Goal: Information Seeking & Learning: Check status

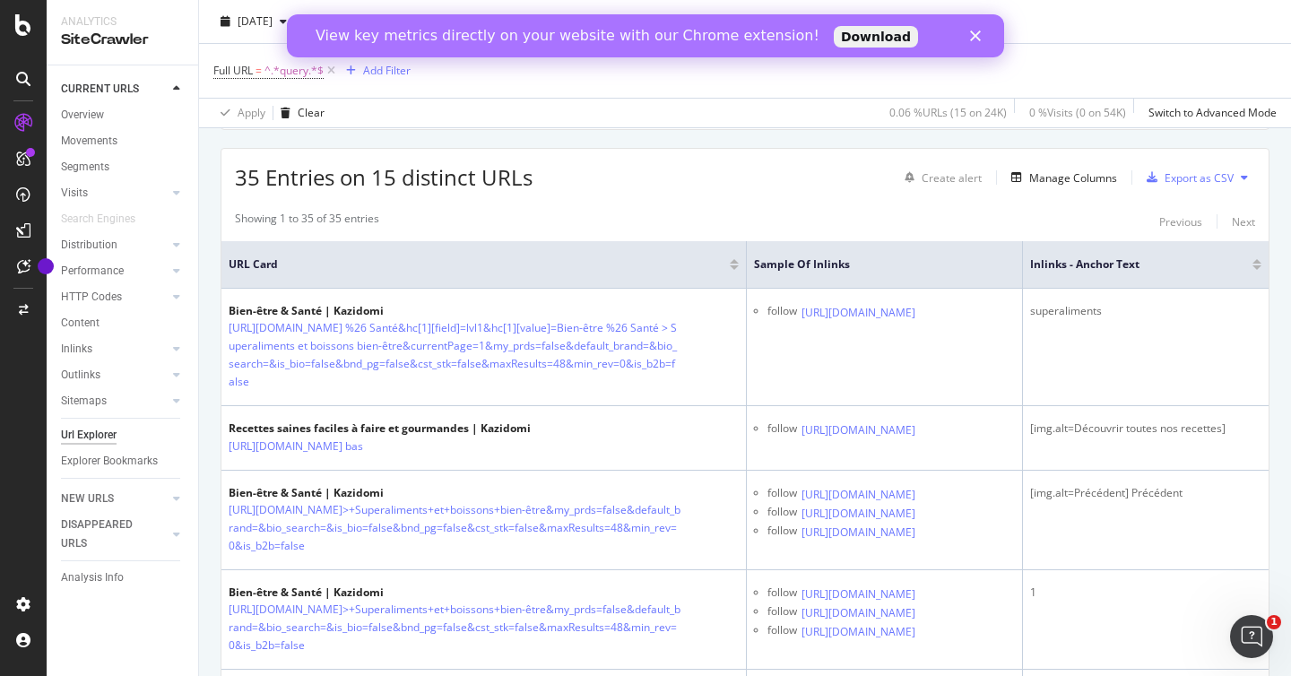
scroll to position [329, 0]
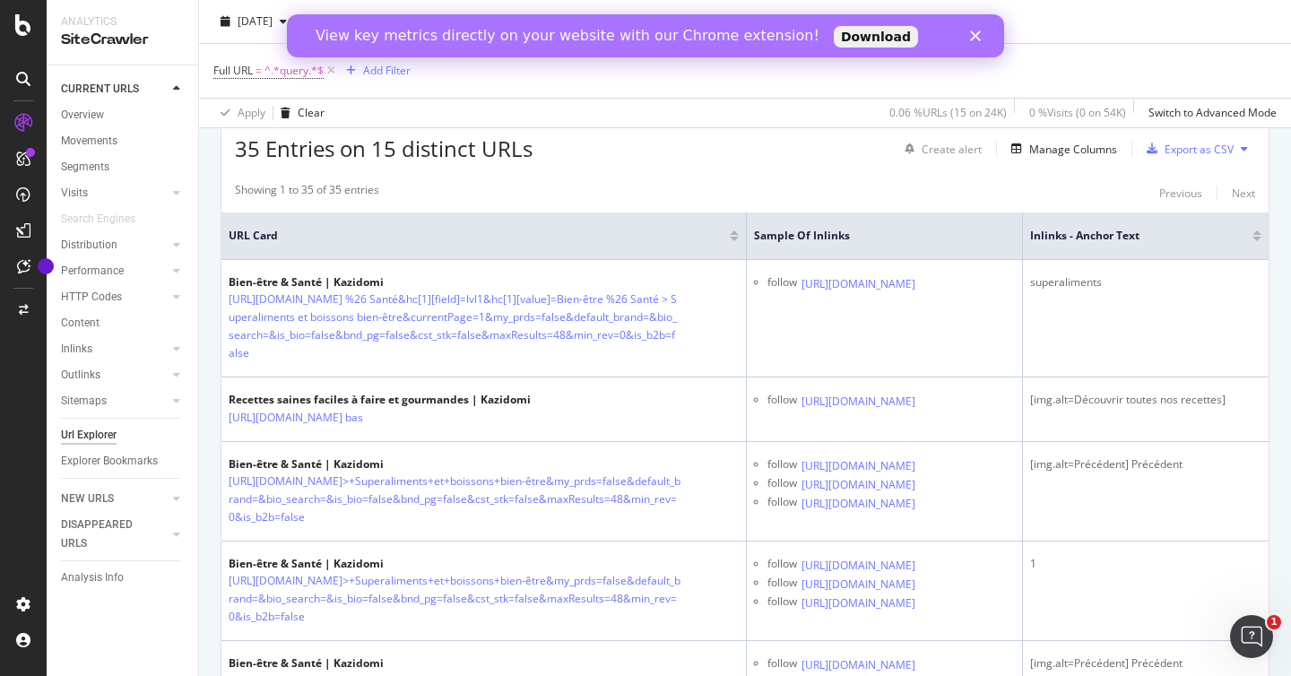
click at [977, 30] on div "View key metrics directly on your website with our Chrome extension! Download" at bounding box center [645, 36] width 717 height 29
click at [974, 35] on polygon "Fermer" at bounding box center [975, 35] width 11 height 11
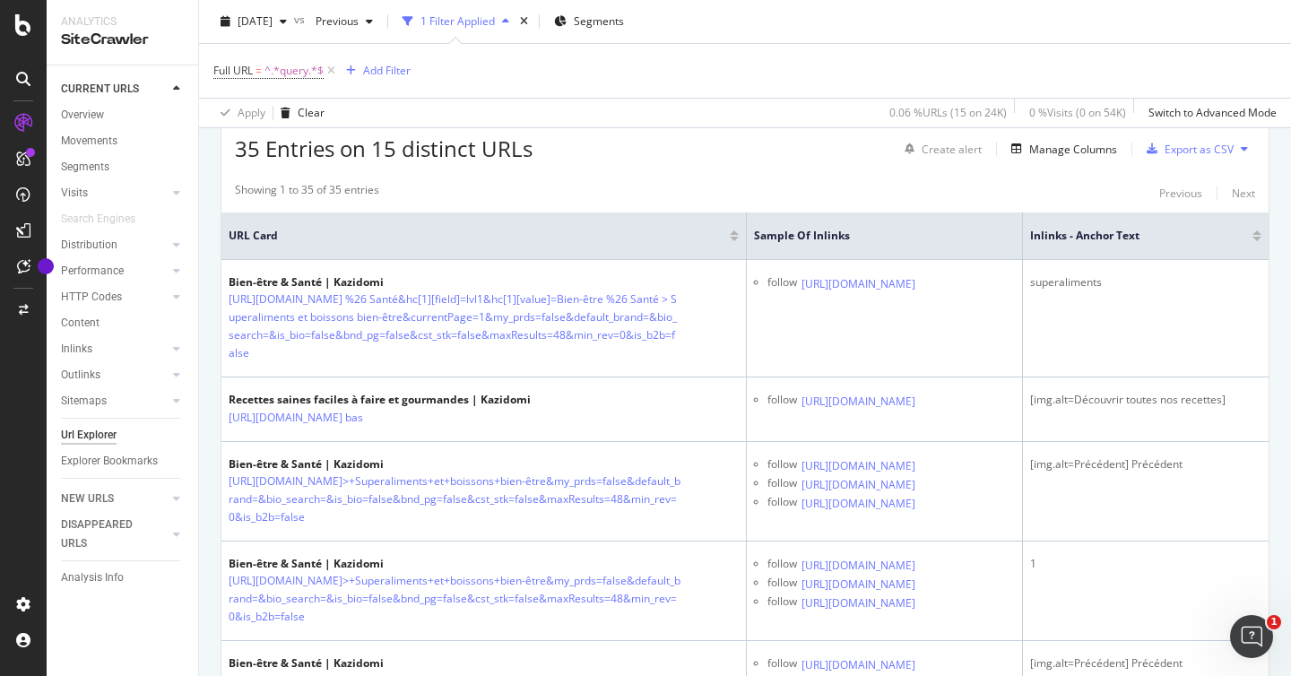
click at [717, 194] on div "Showing 1 to 35 of 35 entries Previous Next" at bounding box center [744, 193] width 1047 height 22
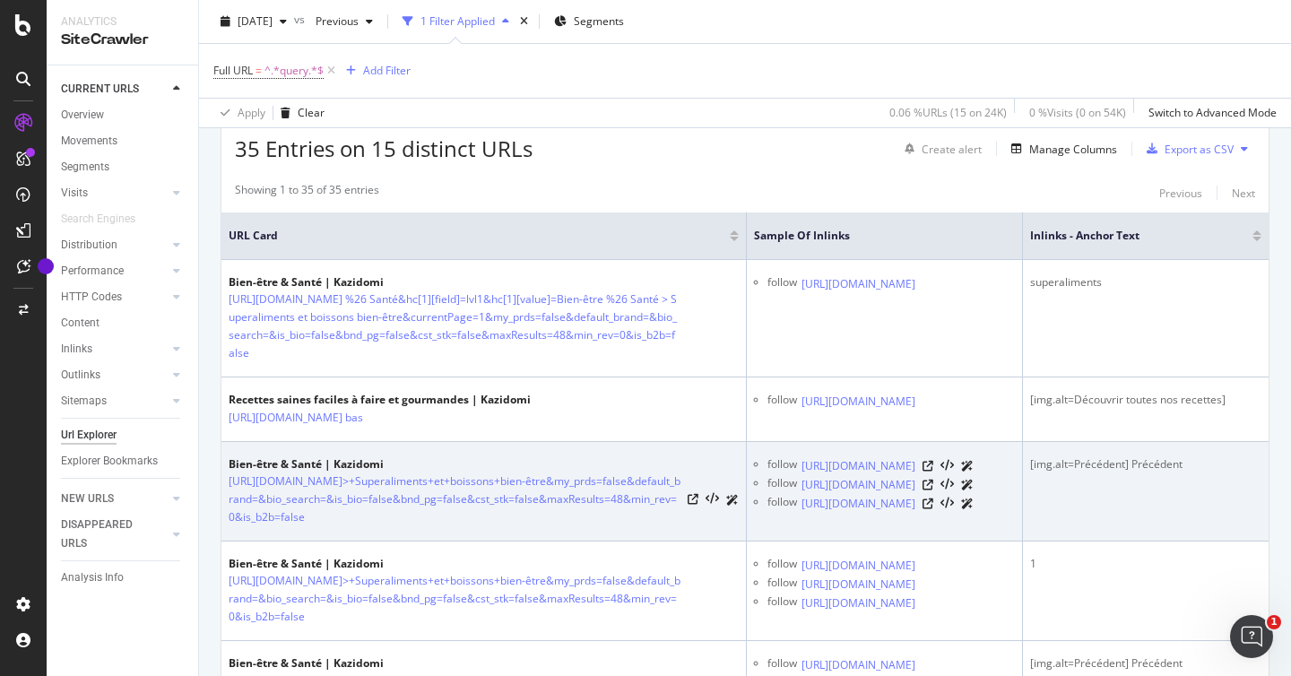
click at [696, 84] on div "Full URL = ^.*query.*$ Add Filter" at bounding box center [744, 71] width 1063 height 54
click at [986, 34] on div "[DATE] vs Previous 1 Filter Applied Segments" at bounding box center [745, 25] width 1092 height 36
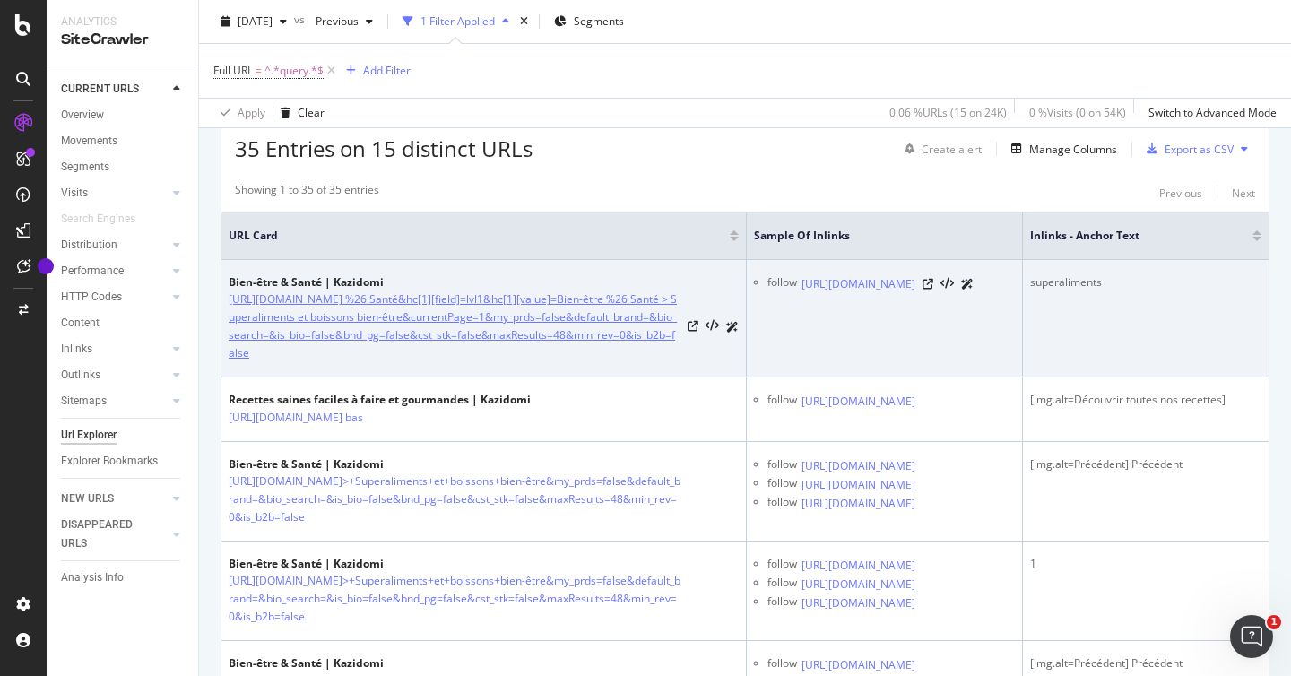
click at [436, 330] on link "[URL][DOMAIN_NAME] %26 Santé&hc[1][field]=lvl1&hc[1][value]=Bien-être %26 Santé…" at bounding box center [455, 326] width 452 height 72
click at [687, 332] on icon at bounding box center [692, 326] width 11 height 11
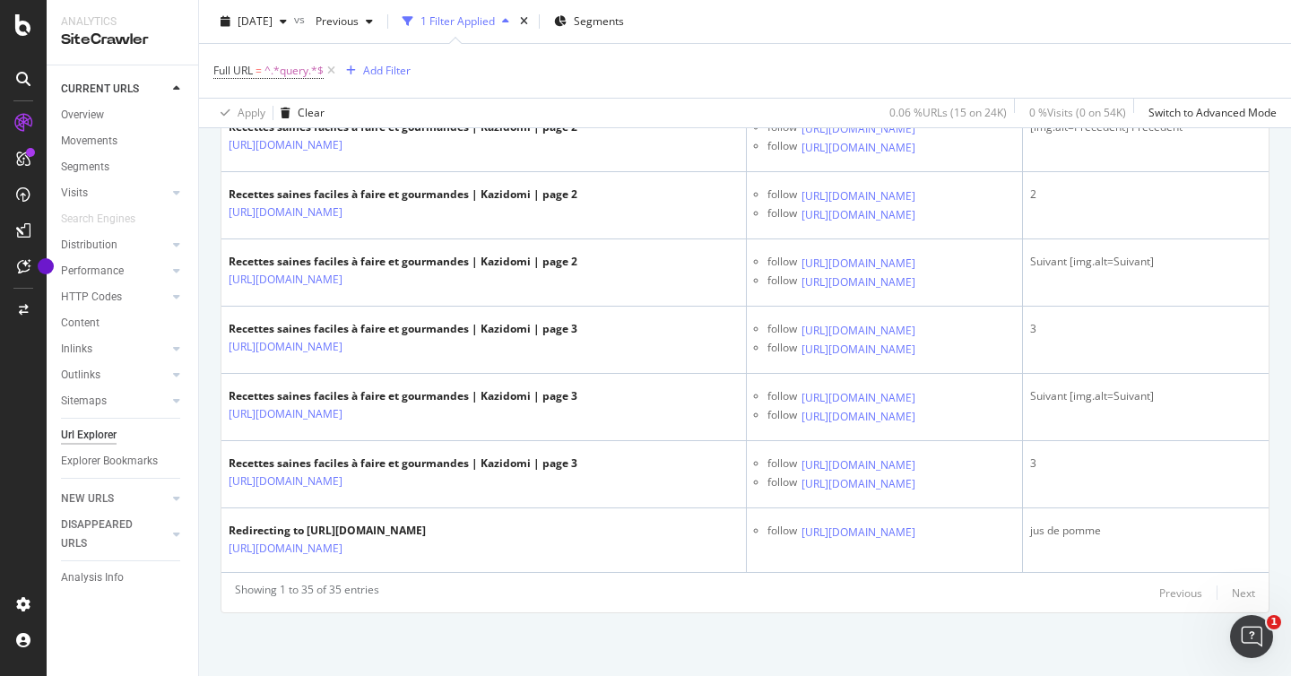
scroll to position [4882, 0]
